Goal: Information Seeking & Learning: Learn about a topic

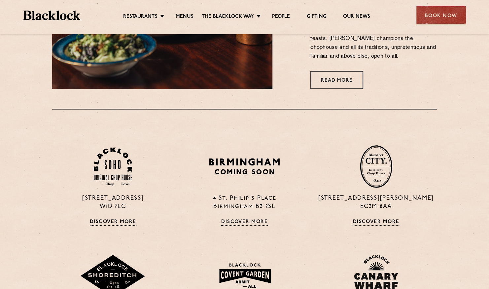
scroll to position [385, 0]
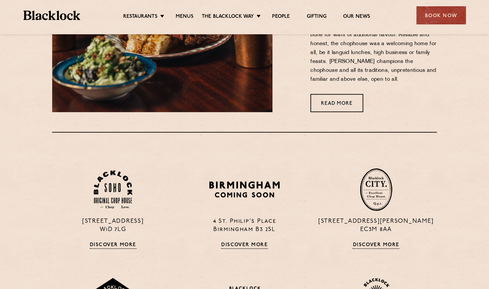
drag, startPoint x: 219, startPoint y: 105, endPoint x: 400, endPoint y: 87, distance: 182.0
click at [400, 87] on div "You've Got The Chops [PERSON_NAME] was born from a love of the traditional Chop…" at bounding box center [359, 18] width 164 height 188
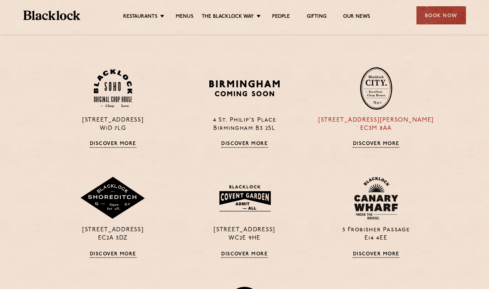
scroll to position [487, 0]
click at [182, 15] on link "Menus" at bounding box center [185, 17] width 18 height 7
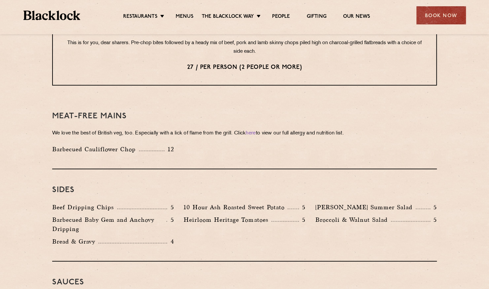
scroll to position [877, 0]
click at [174, 145] on div "Barbecued Cauliflower Chop 12" at bounding box center [112, 151] width 131 height 13
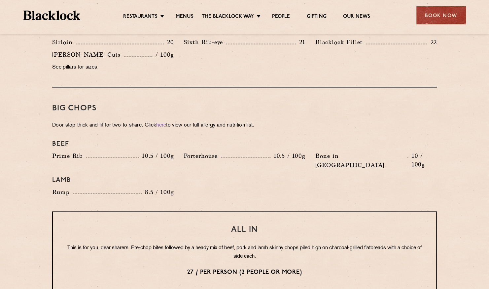
scroll to position [672, 0]
drag, startPoint x: 174, startPoint y: 132, endPoint x: 336, endPoint y: 141, distance: 161.6
click at [336, 141] on div "Beef" at bounding box center [244, 144] width 394 height 15
click at [264, 173] on div "Lamb" at bounding box center [244, 180] width 394 height 15
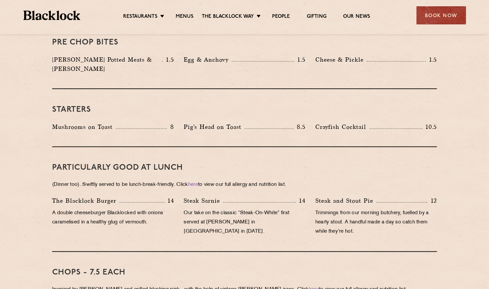
scroll to position [195, 0]
